Goal: Transaction & Acquisition: Purchase product/service

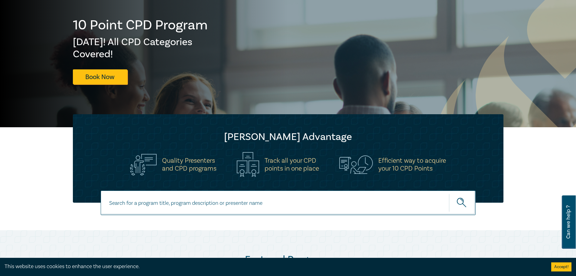
scroll to position [91, 0]
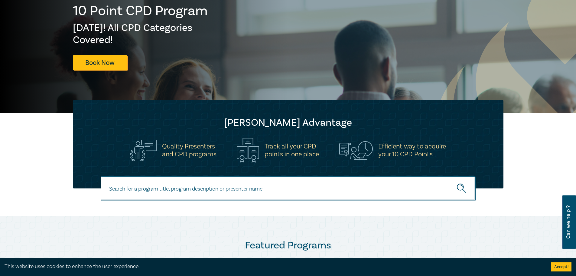
click at [247, 192] on input at bounding box center [288, 188] width 375 height 25
type input "family law"
click at [449, 179] on button "submit" at bounding box center [462, 188] width 27 height 18
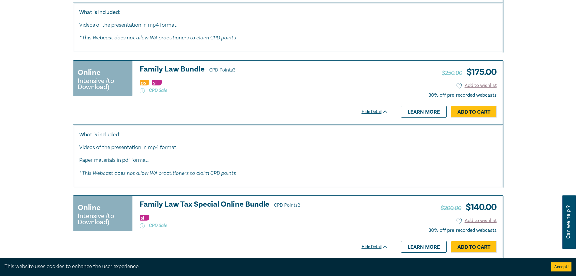
scroll to position [1936, 0]
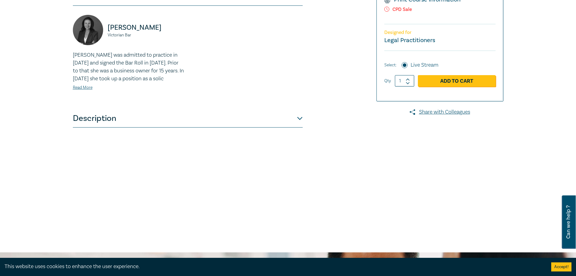
scroll to position [212, 0]
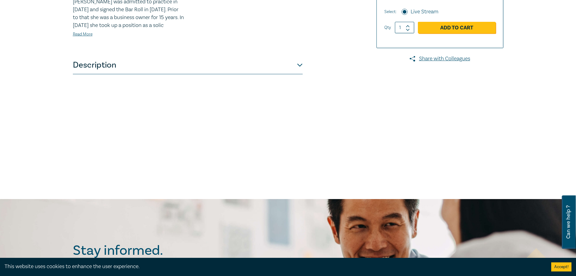
click at [302, 74] on button "Description" at bounding box center [188, 65] width 230 height 18
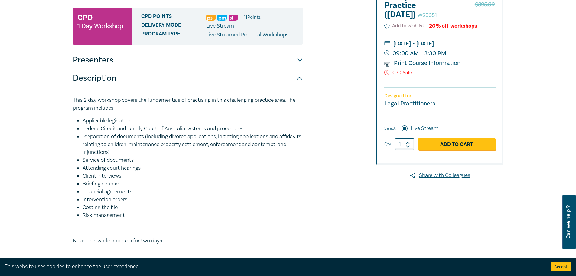
scroll to position [61, 0]
